Goal: Task Accomplishment & Management: Complete application form

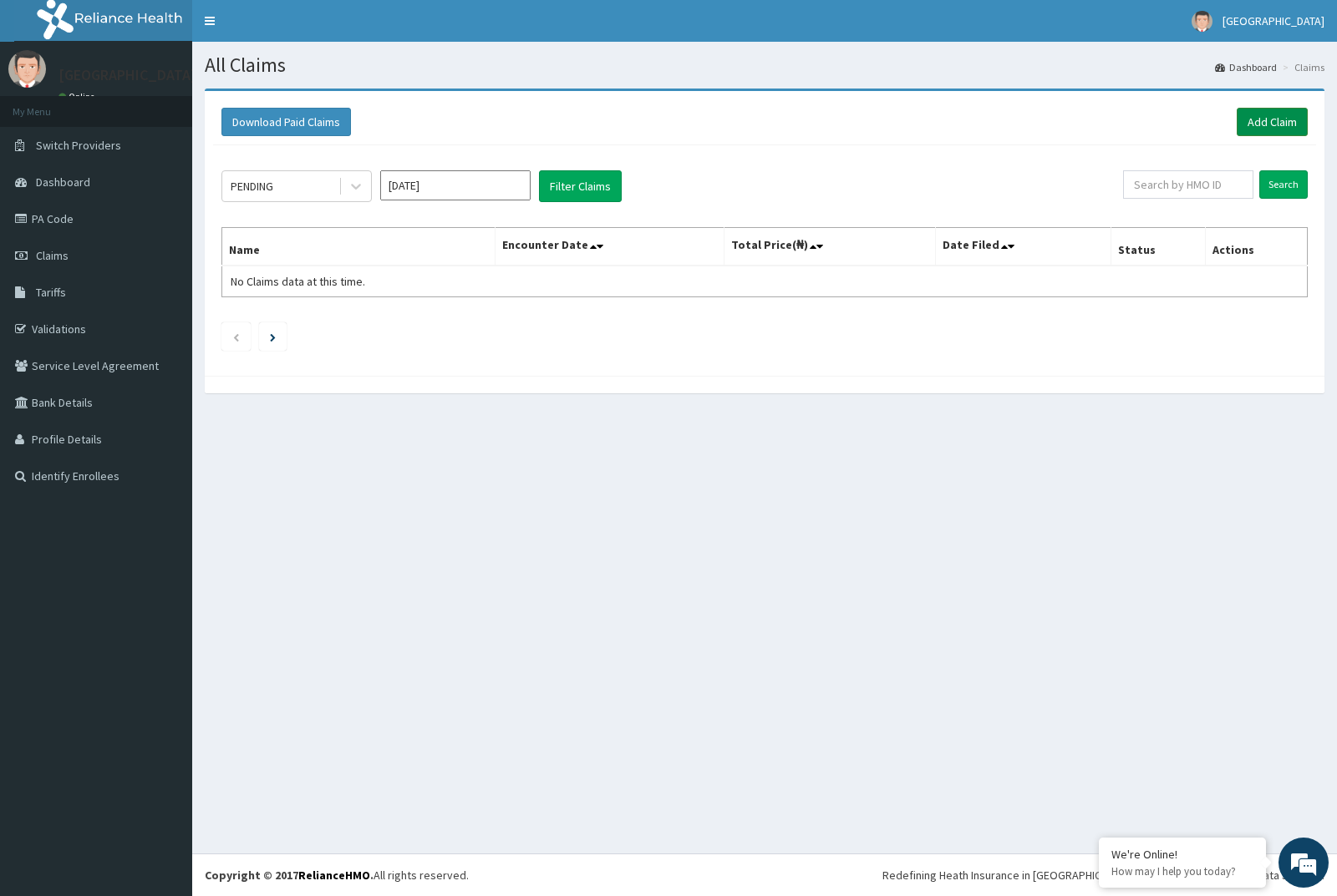
click at [1262, 117] on link "Add Claim" at bounding box center [1272, 122] width 71 height 28
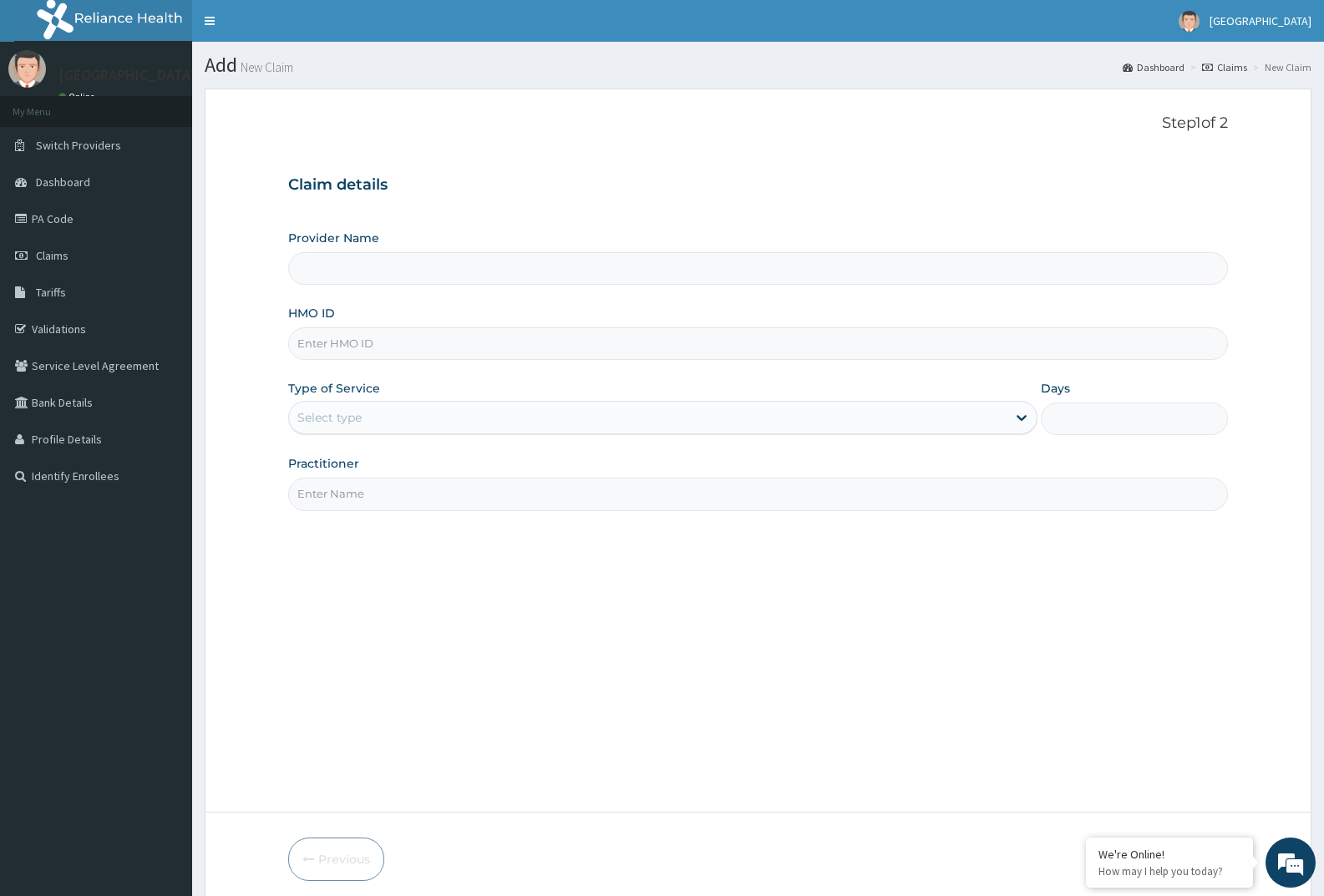
type input "SFA/12593/A"
type input "[GEOGRAPHIC_DATA]"
type input "SFA/12593/A"
click at [402, 411] on div "Select type" at bounding box center [647, 418] width 717 height 26
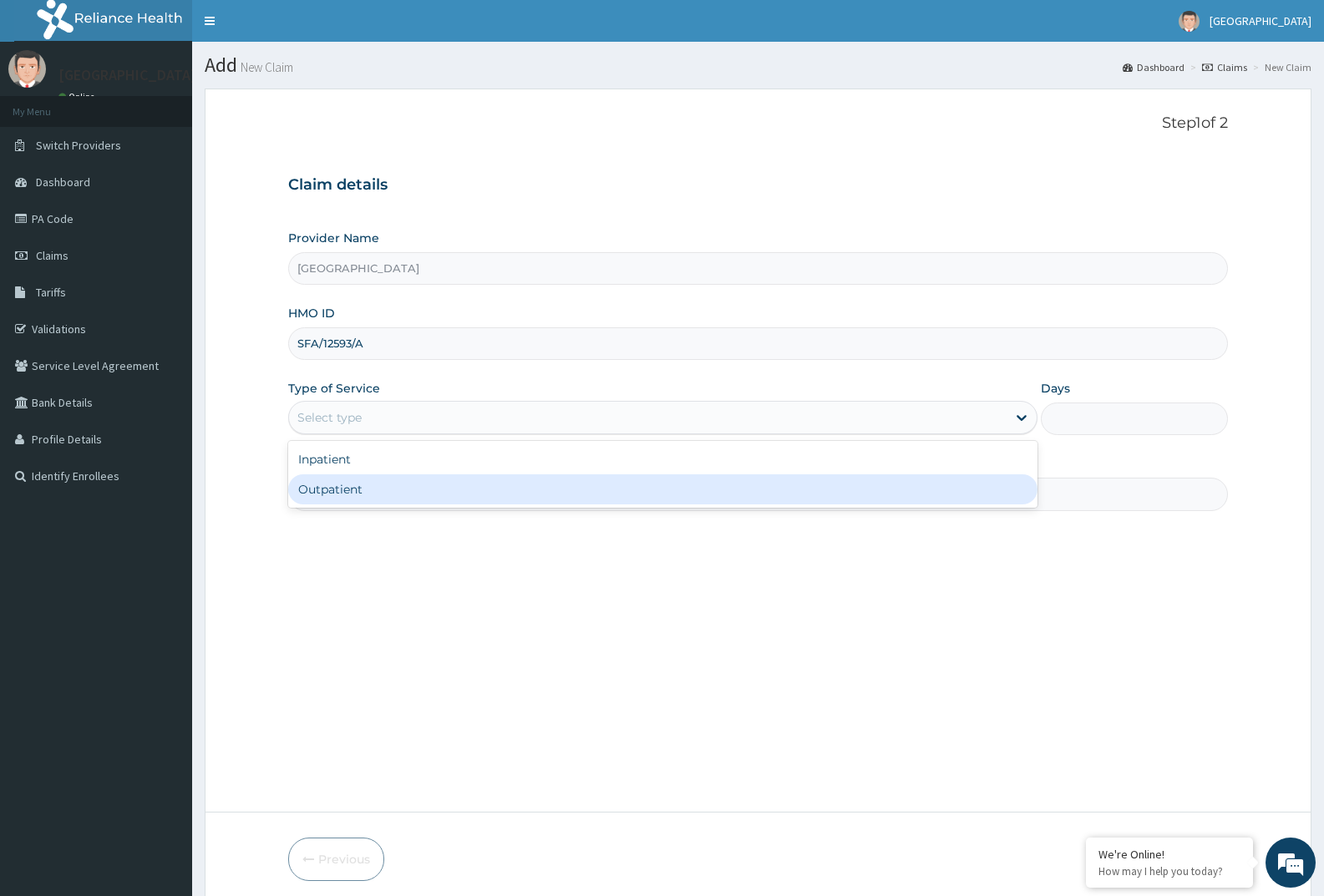
click at [410, 485] on div "Outpatient" at bounding box center [662, 489] width 749 height 30
type input "1"
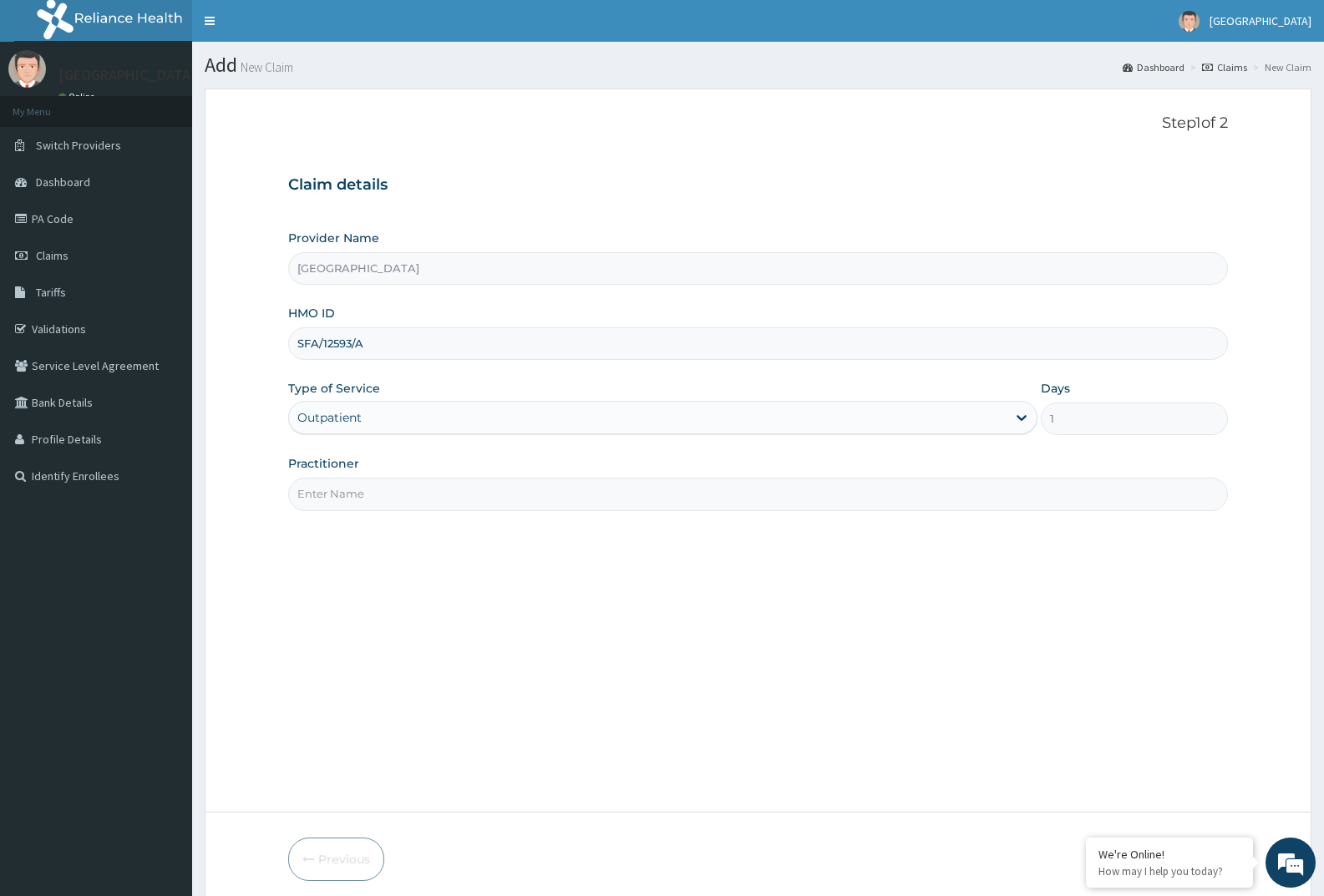
click at [412, 482] on input "Practitioner" at bounding box center [758, 493] width 940 height 33
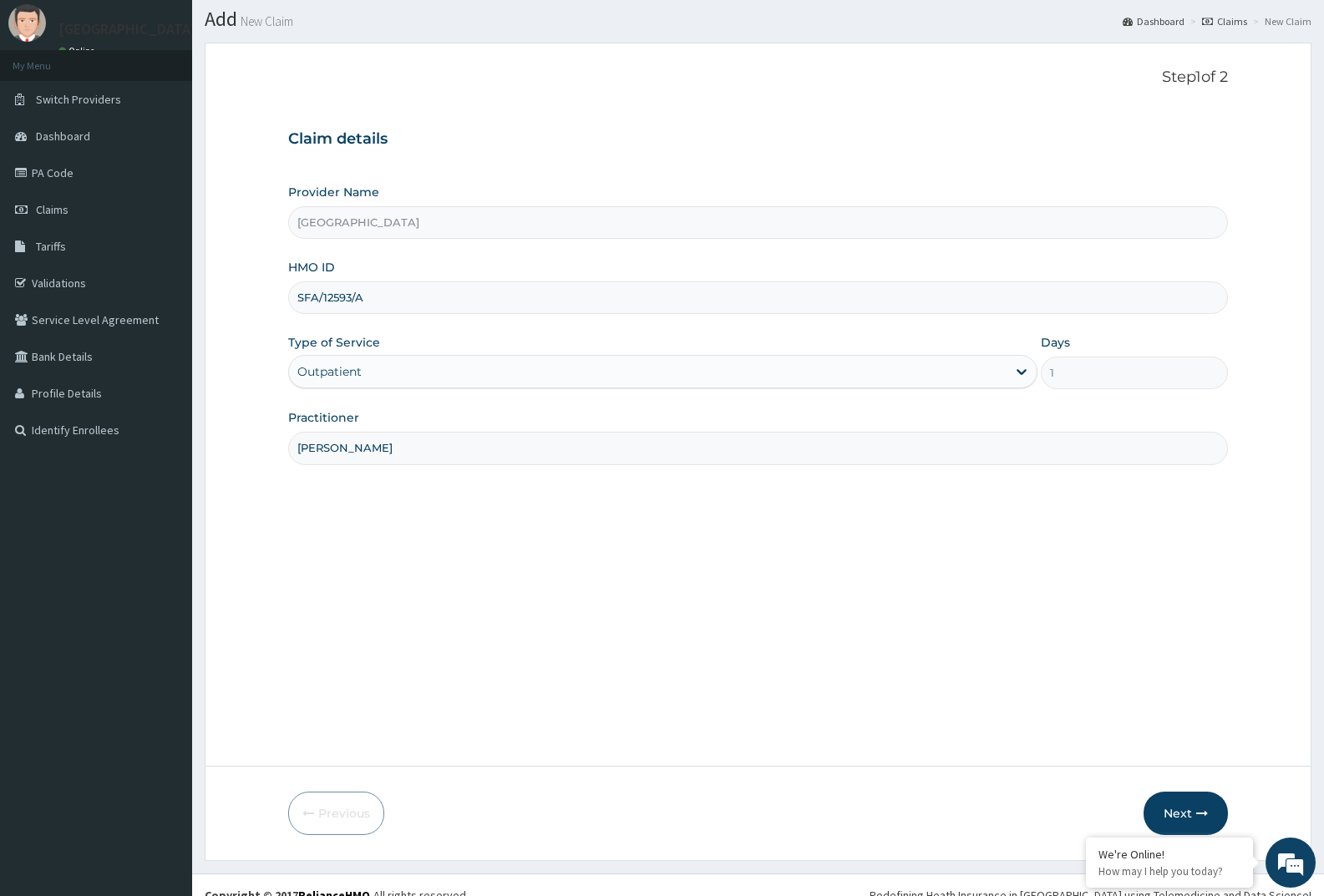
scroll to position [66, 0]
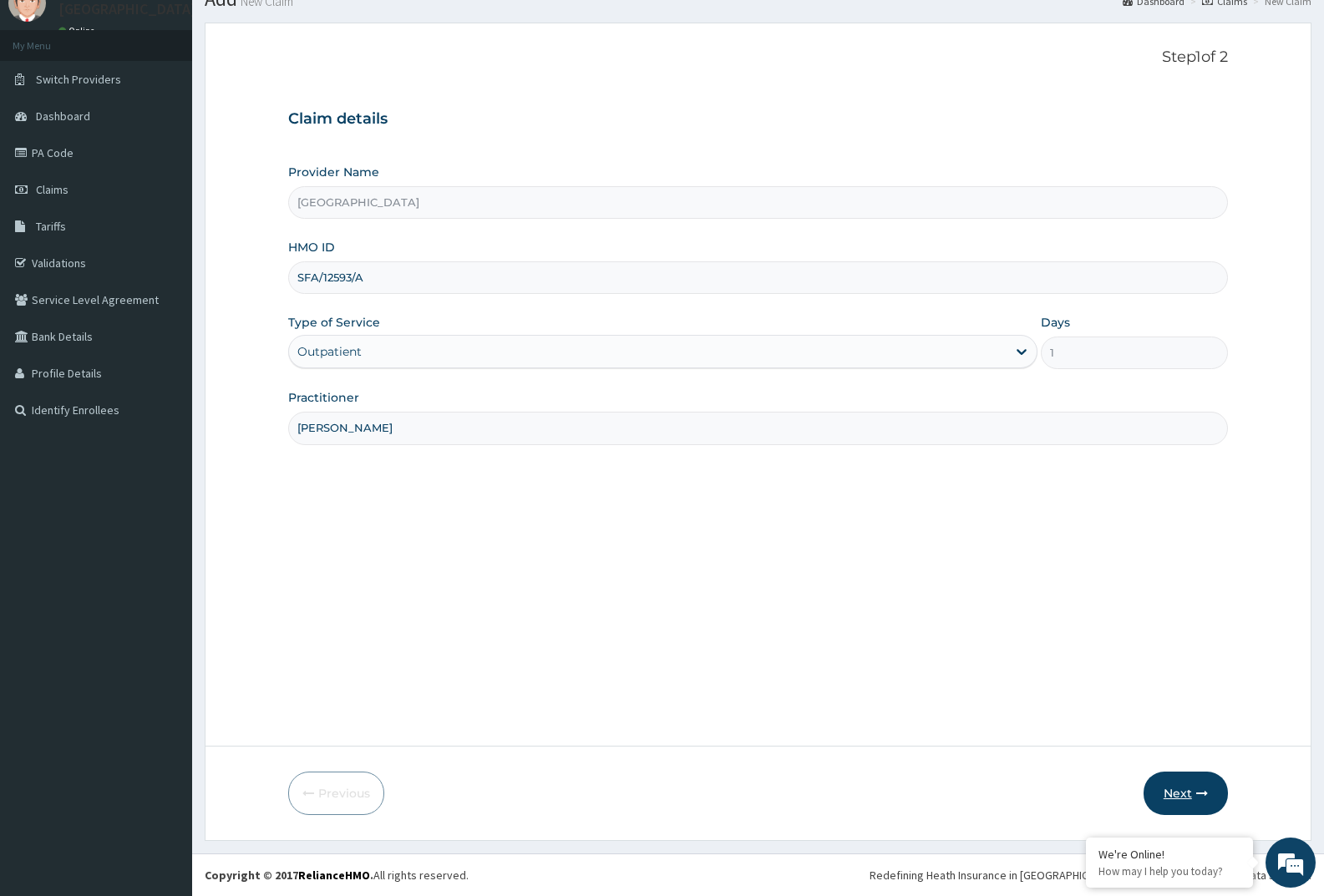
type input "[PERSON_NAME]"
click at [1174, 794] on button "Next" at bounding box center [1186, 793] width 84 height 43
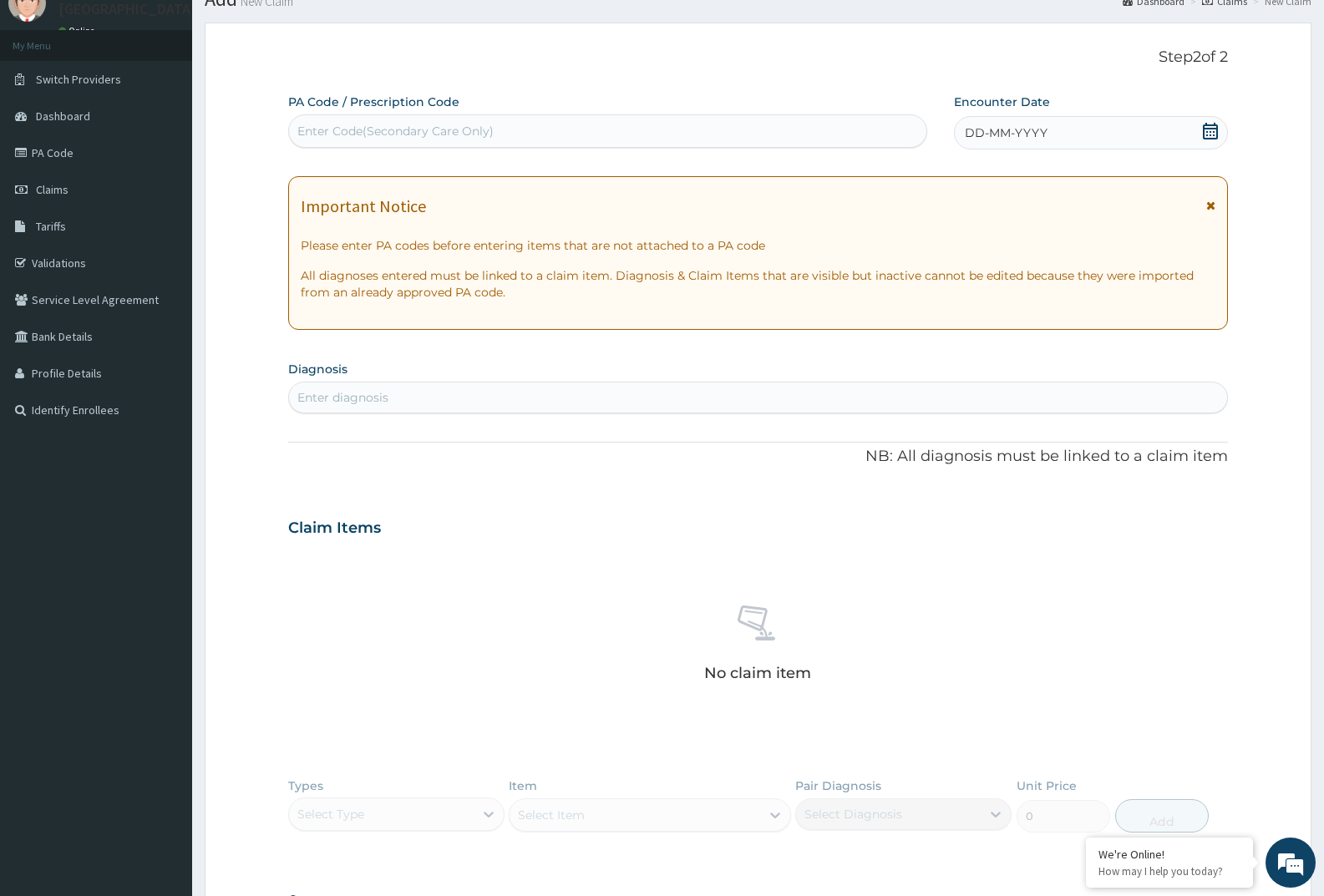
click at [417, 128] on div "Enter Code(Secondary Care Only)" at bounding box center [395, 131] width 196 height 17
paste input "PA/E34E86"
type input "PA/E34E86"
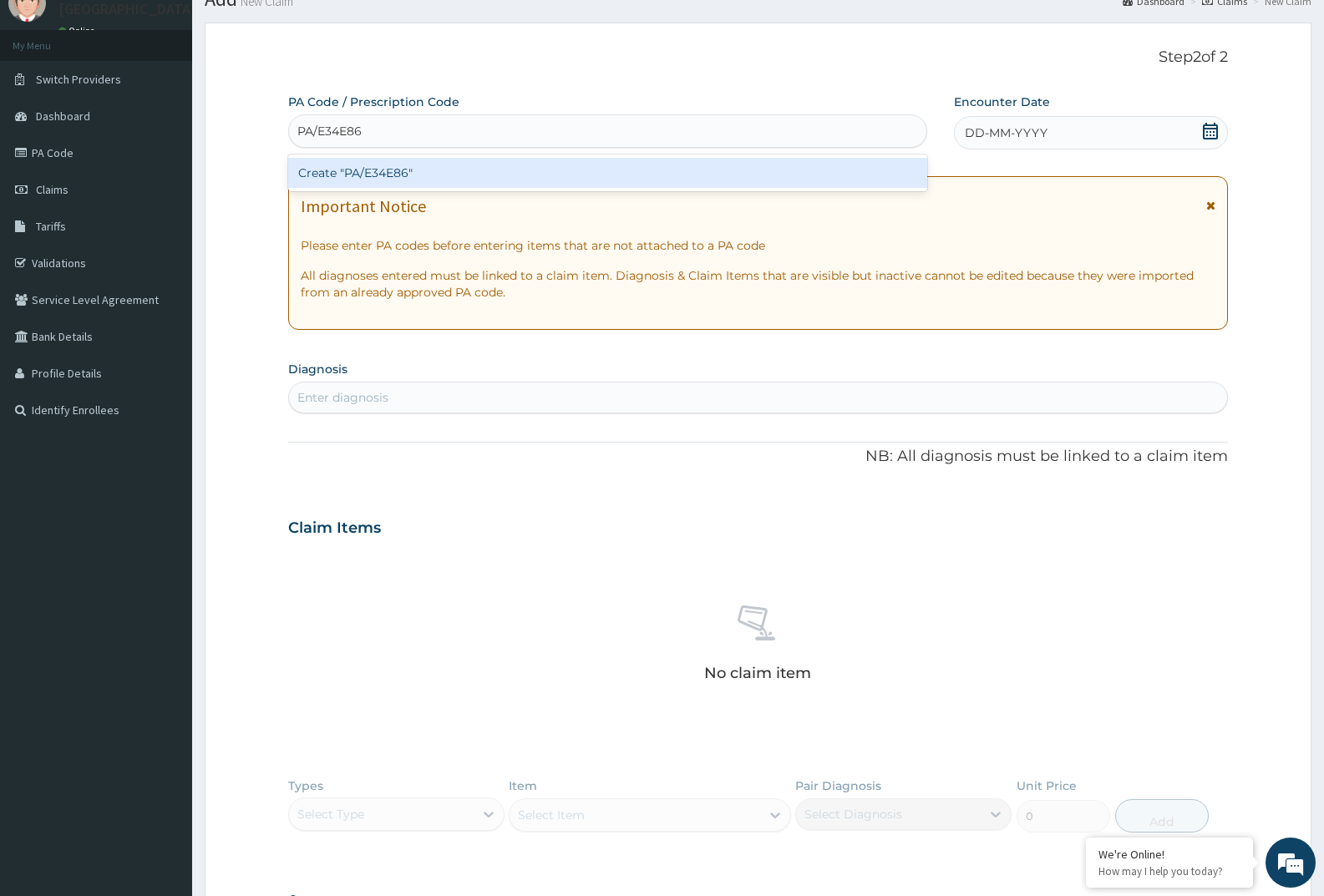
click at [442, 170] on div "Create "PA/E34E86"" at bounding box center [608, 173] width 640 height 30
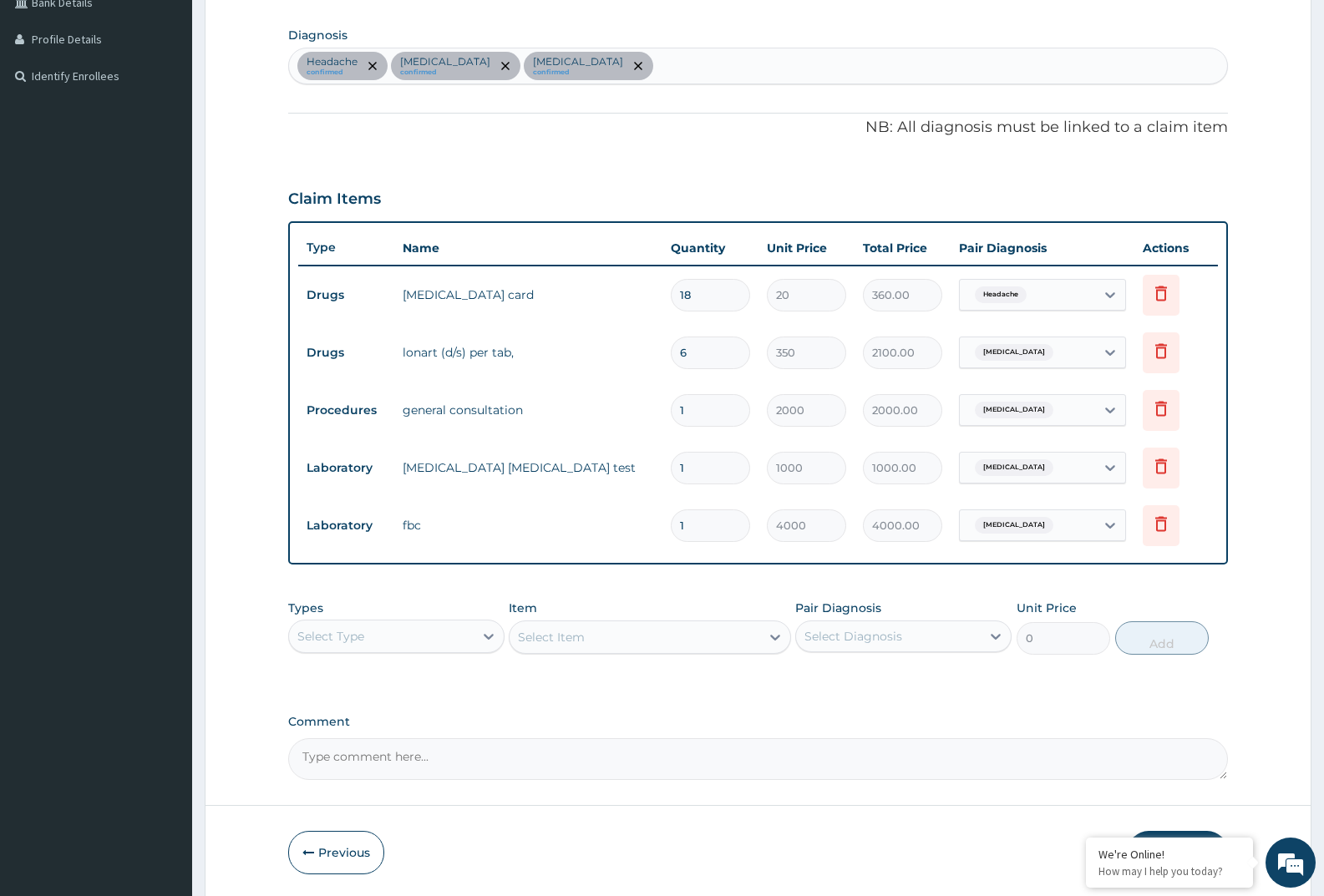
scroll to position [459, 0]
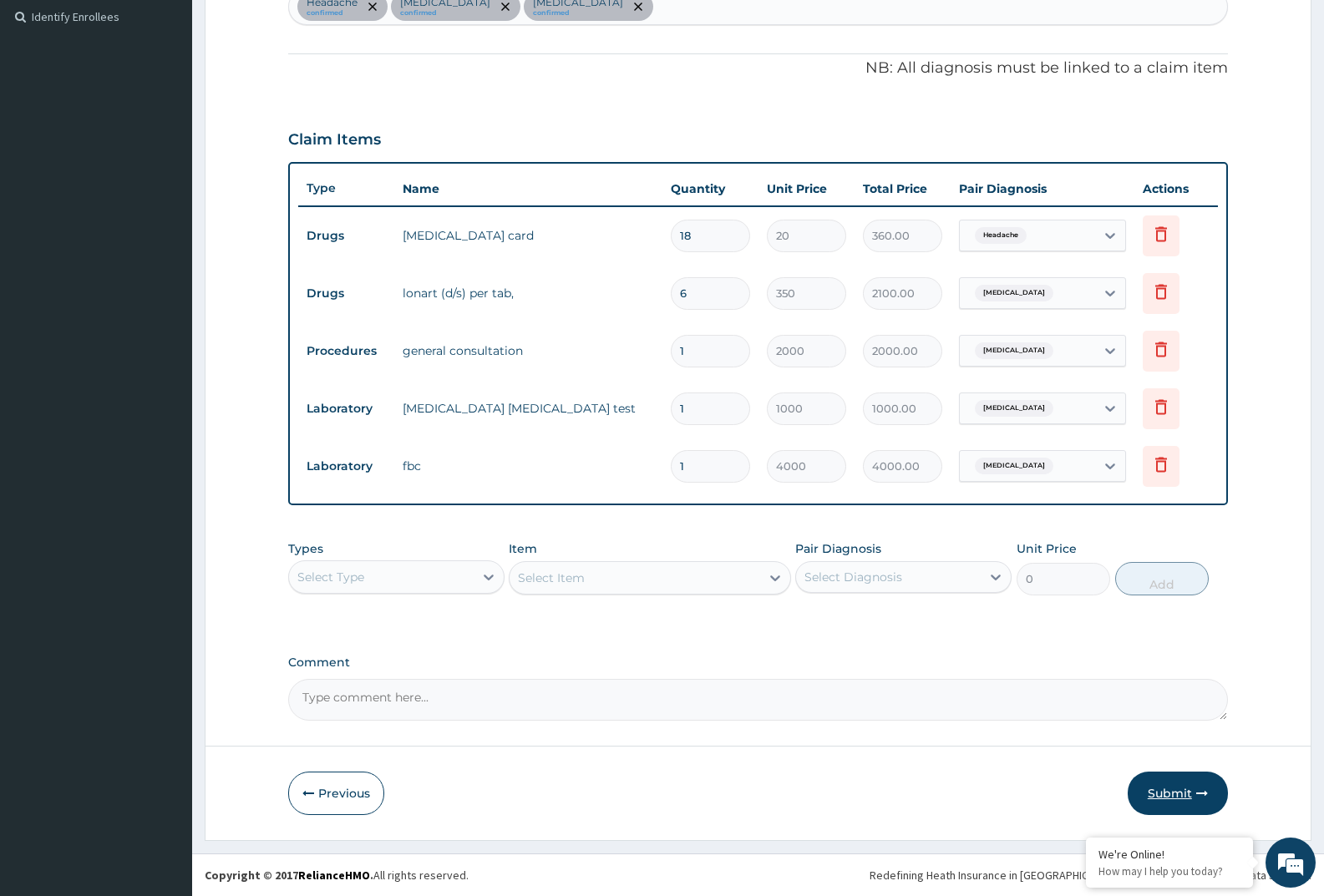
click at [1176, 804] on button "Submit" at bounding box center [1178, 793] width 100 height 43
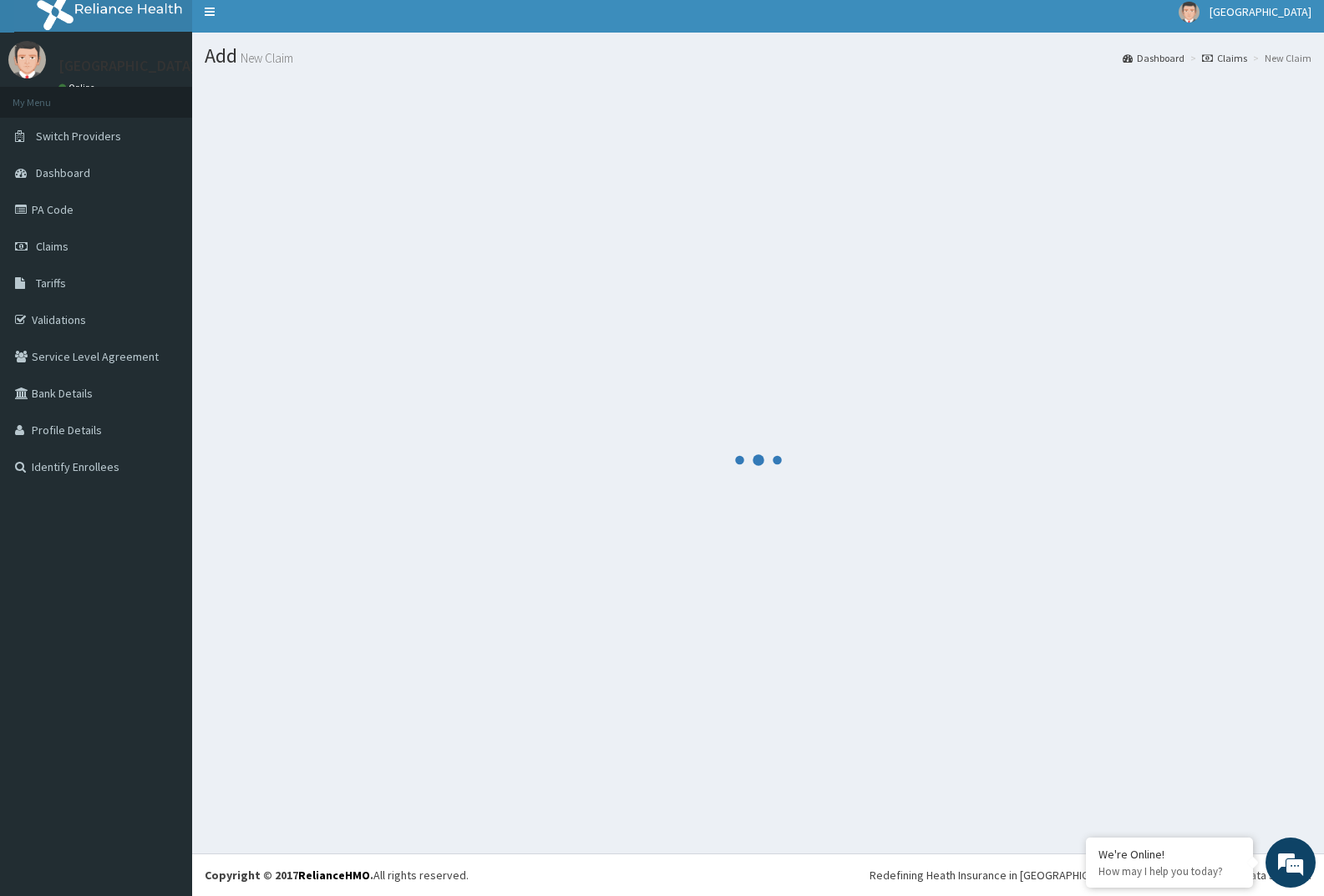
scroll to position [9, 0]
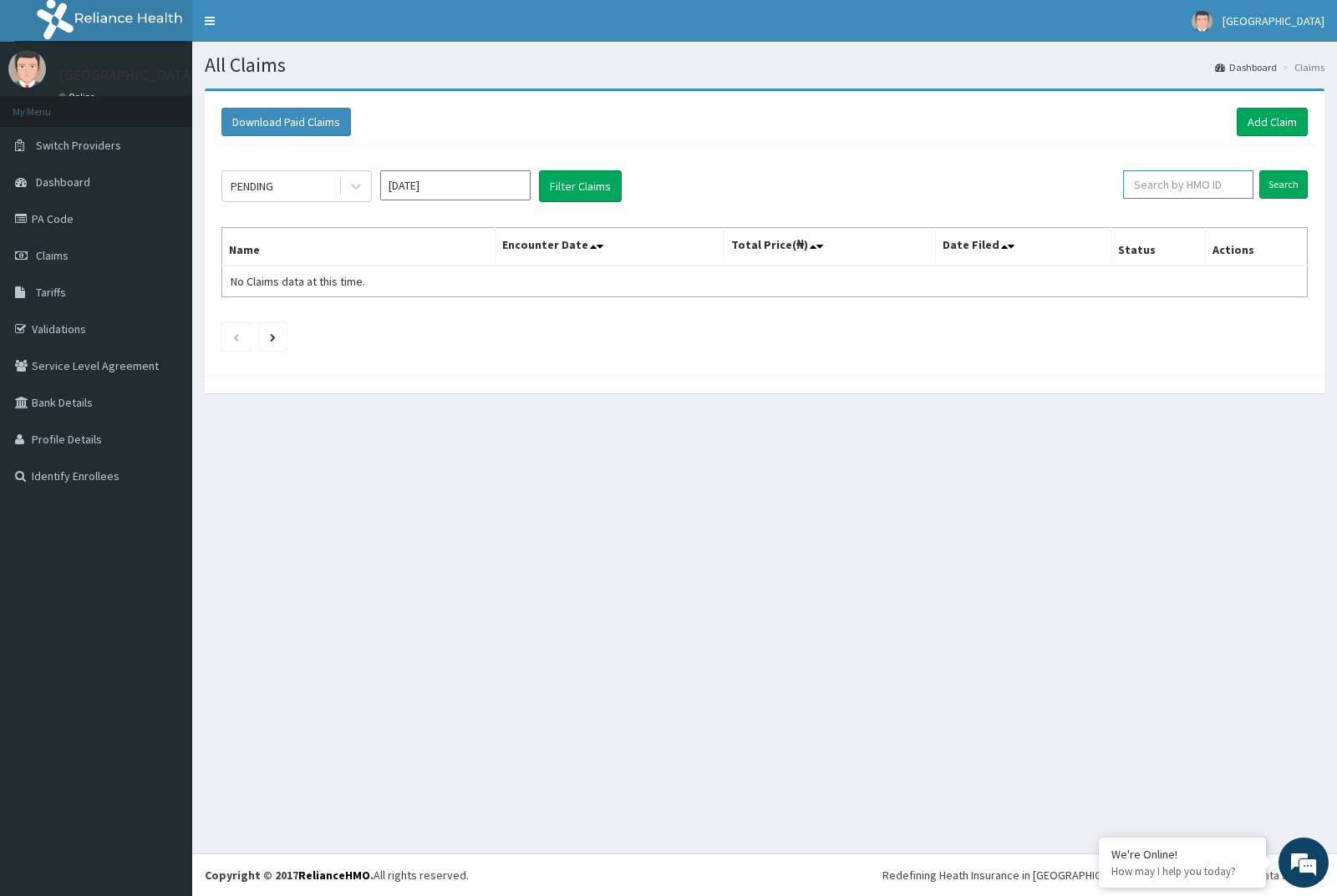
click at [1181, 193] on input "text" at bounding box center [1188, 185] width 131 height 28
paste input "SFA/12593/A"
type input "SFA/12593/A"
click at [1291, 186] on input "Search" at bounding box center [1282, 185] width 48 height 28
